Goal: Check status: Check status

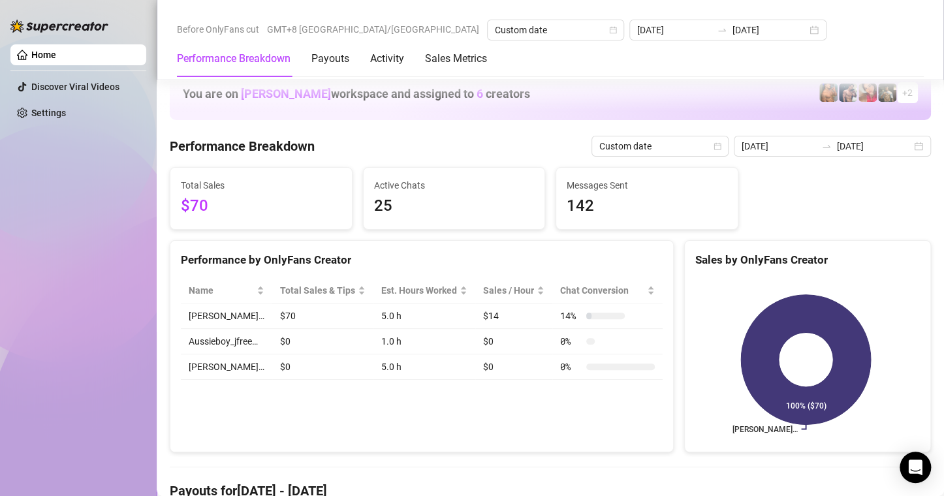
scroll to position [1698, 0]
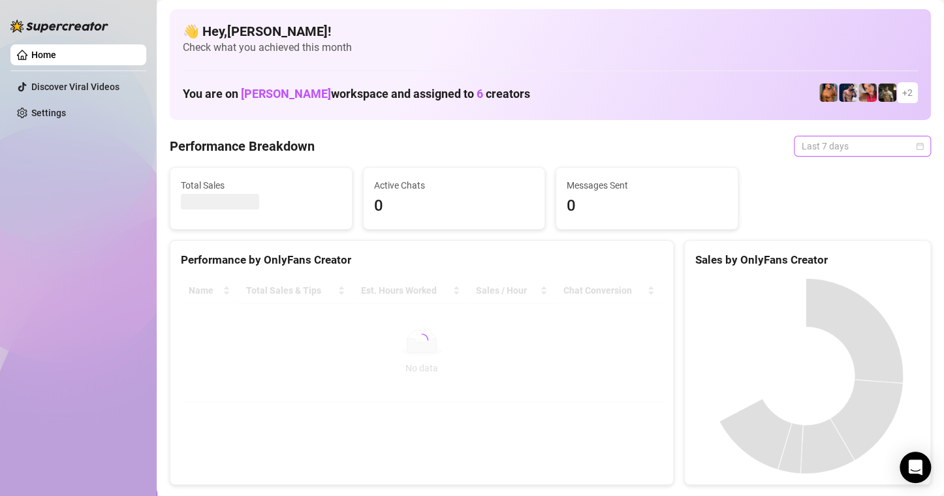
click at [911, 151] on span "Last 7 days" at bounding box center [862, 146] width 121 height 20
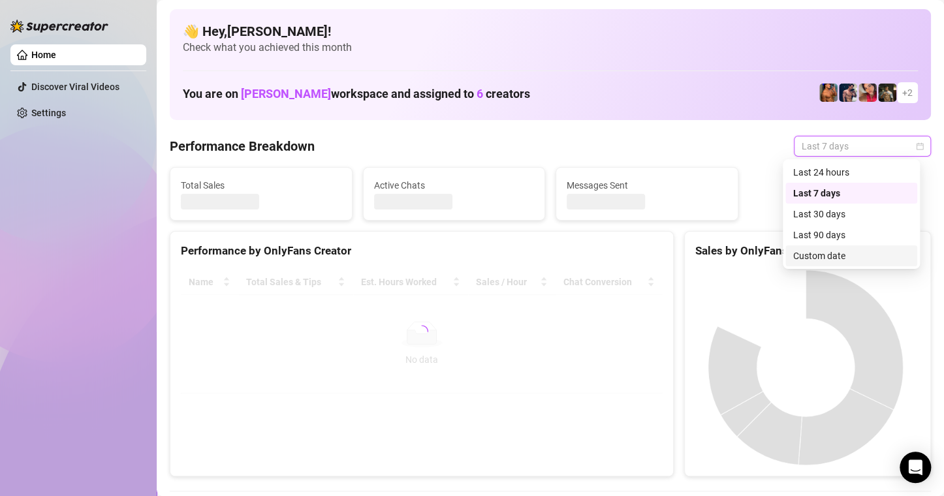
click at [830, 253] on div "Custom date" at bounding box center [851, 256] width 116 height 14
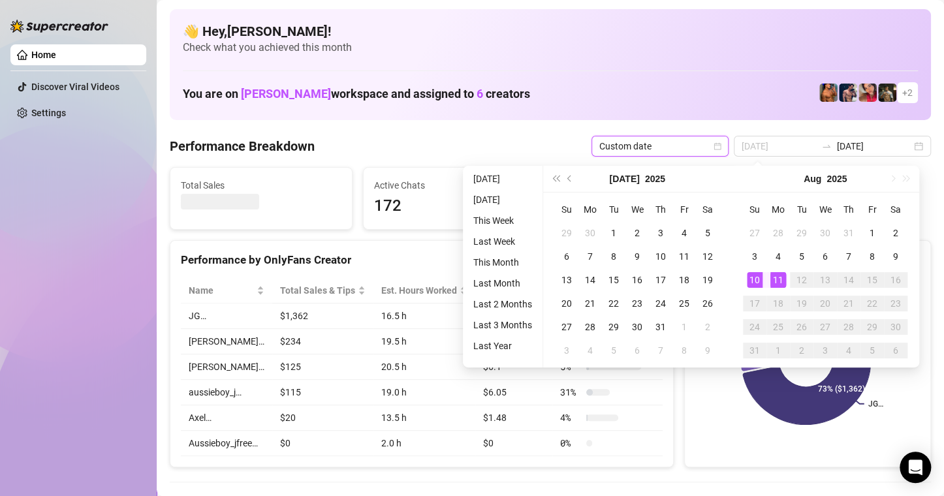
type input "[DATE]"
click at [783, 280] on div "11" at bounding box center [779, 280] width 16 height 16
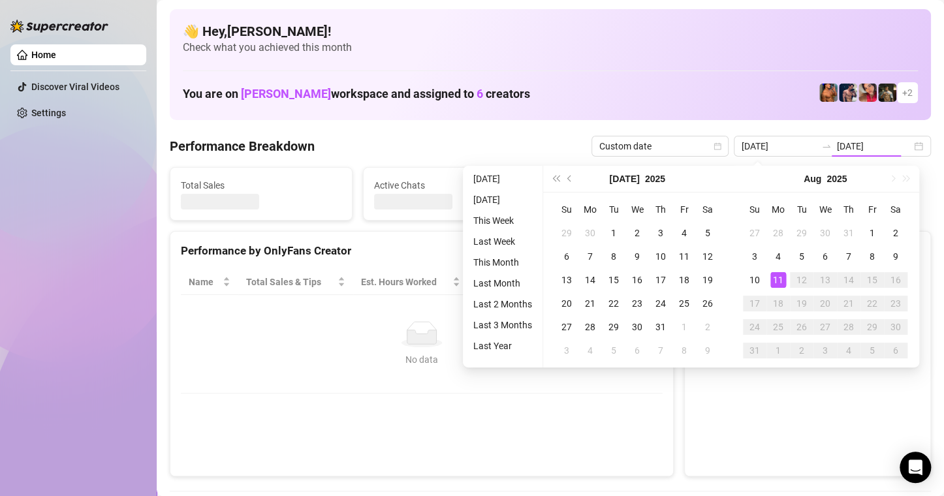
type input "[DATE]"
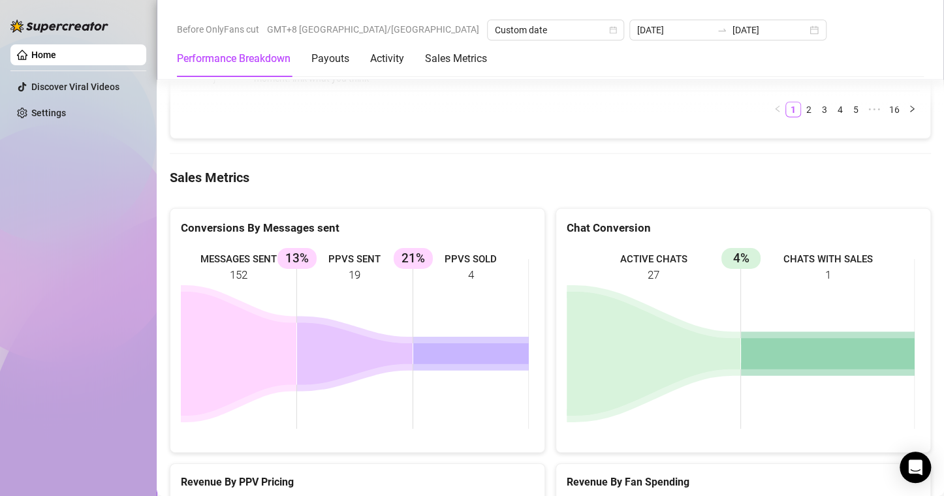
scroll to position [1765, 0]
